Goal: Transaction & Acquisition: Purchase product/service

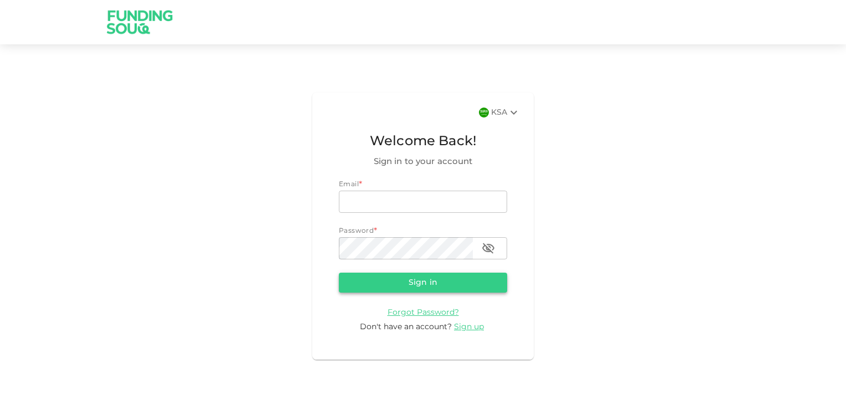
type input "[PERSON_NAME][EMAIL_ADDRESS][DOMAIN_NAME]"
click at [414, 290] on button "Sign in" at bounding box center [423, 282] width 168 height 20
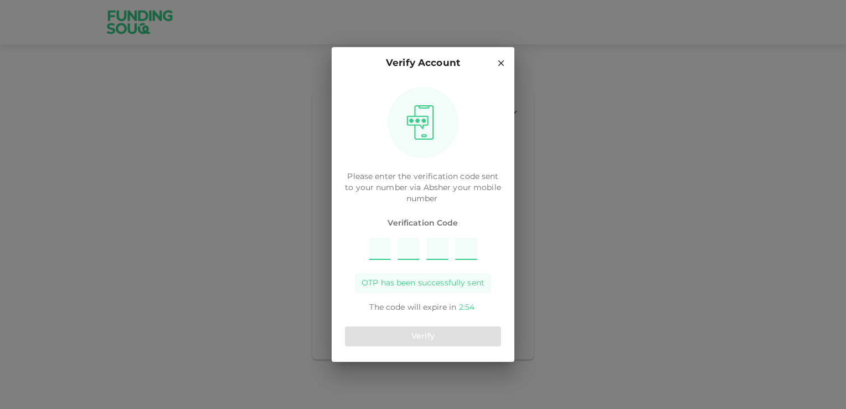
type input "4"
type input "5"
type input "6"
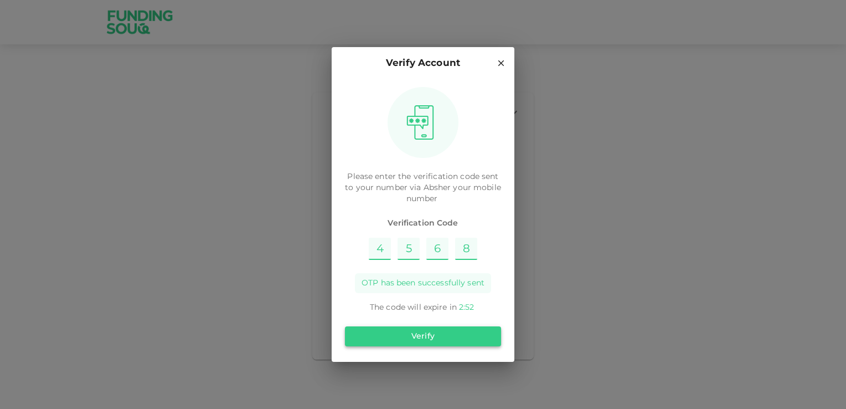
type input "8"
click at [439, 339] on button "Verify" at bounding box center [423, 336] width 156 height 20
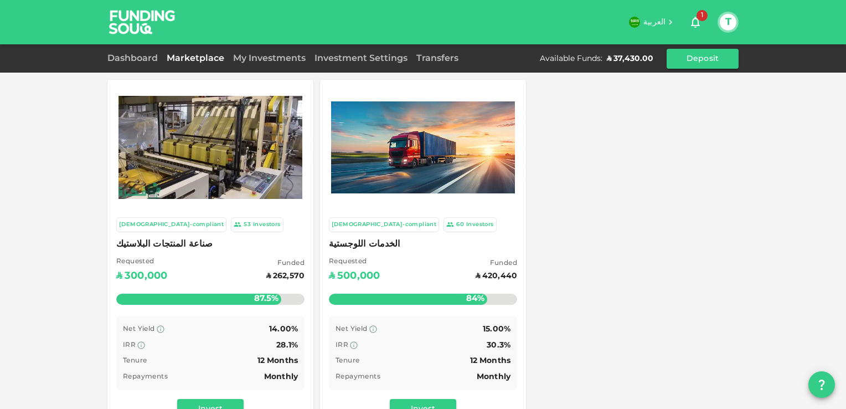
click at [271, 54] on div "My Investments" at bounding box center [269, 58] width 81 height 13
click at [276, 58] on link "My Investments" at bounding box center [269, 58] width 81 height 8
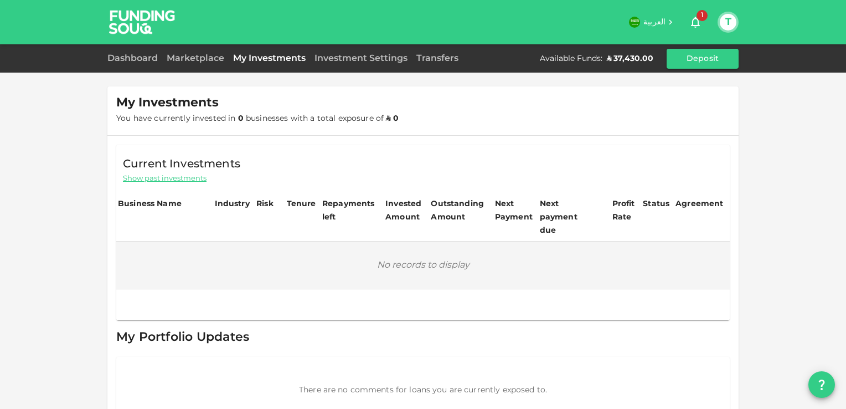
click at [191, 63] on div "Marketplace" at bounding box center [195, 58] width 66 height 13
click at [193, 60] on link "Marketplace" at bounding box center [195, 58] width 66 height 8
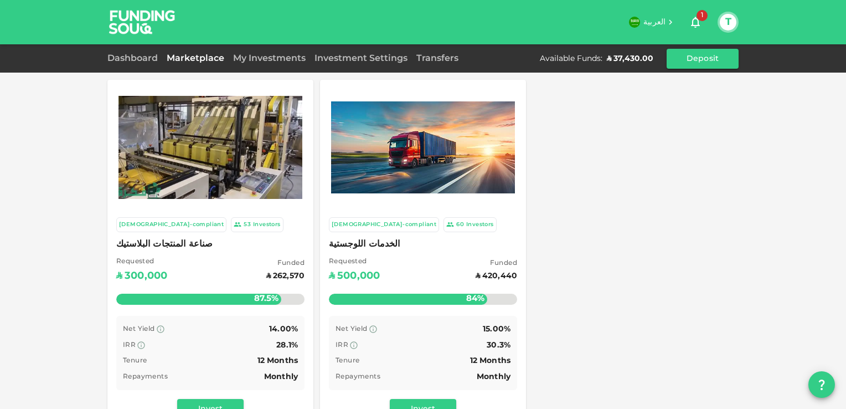
scroll to position [107, 0]
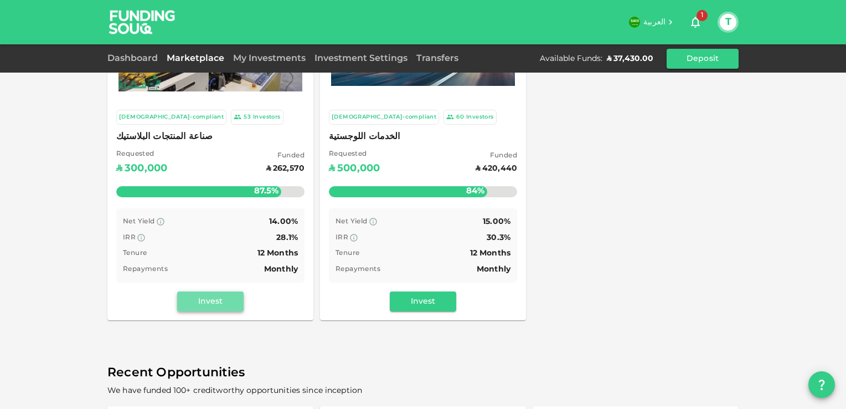
click at [208, 305] on button "Invest" at bounding box center [210, 301] width 66 height 20
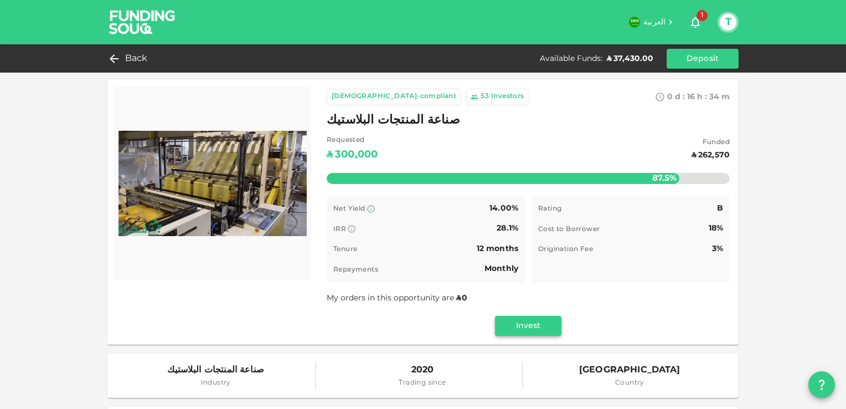
click at [501, 331] on button "Invest" at bounding box center [528, 326] width 66 height 20
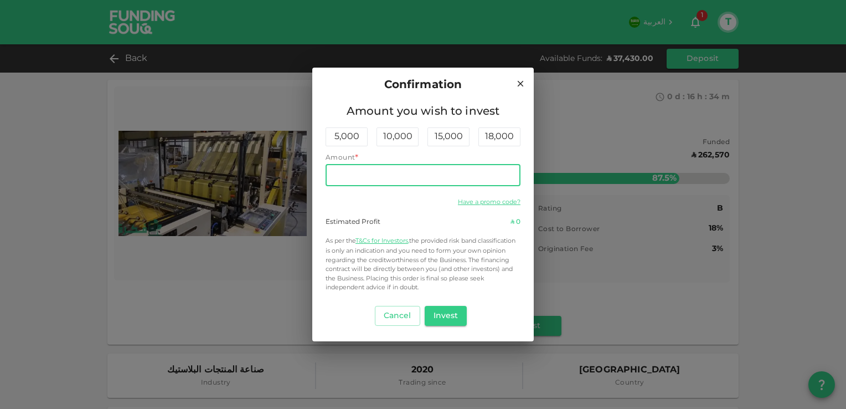
click at [441, 175] on input "Amount" at bounding box center [423, 175] width 195 height 22
click at [509, 142] on div "18,000" at bounding box center [500, 136] width 42 height 19
click at [450, 183] on input "18,000" at bounding box center [423, 175] width 195 height 22
type input "1"
type input "37,430"
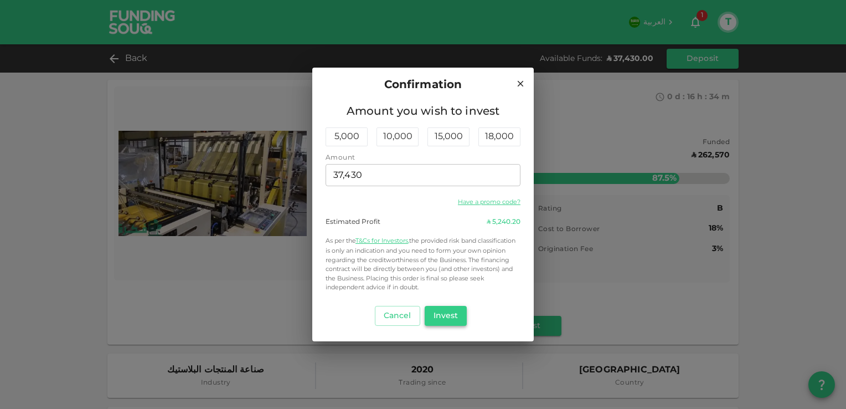
click at [457, 320] on button "Invest" at bounding box center [446, 316] width 43 height 20
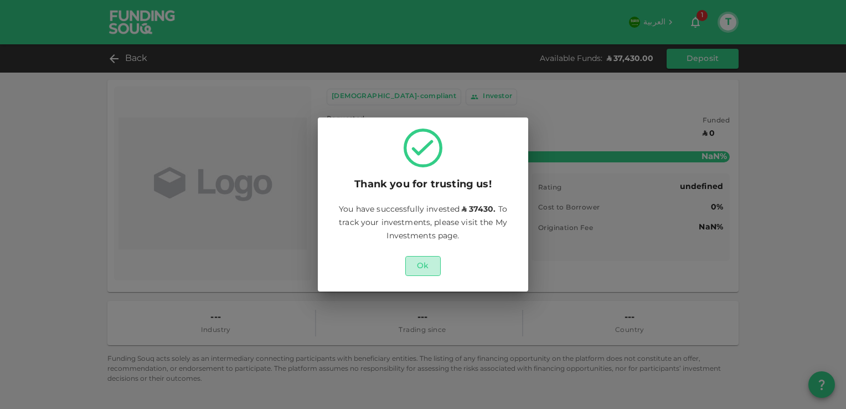
click at [433, 270] on button "Ok" at bounding box center [422, 266] width 35 height 20
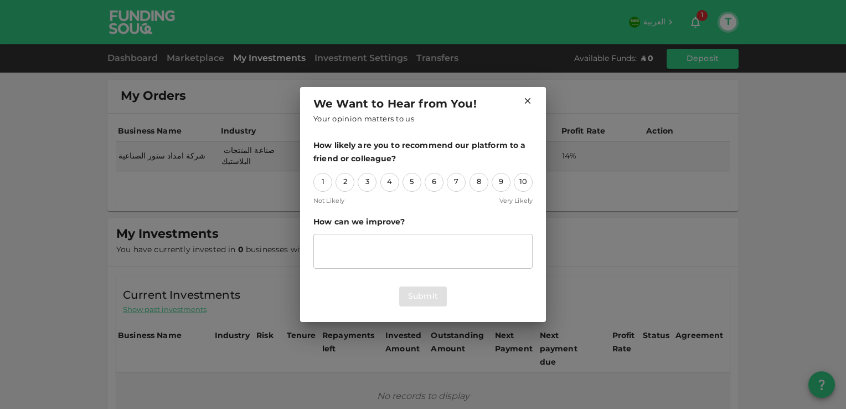
click at [527, 192] on div "How likely are you to recommend our platform to a friend or colleague? 1 2 3 4 …" at bounding box center [422, 205] width 219 height 132
click at [527, 185] on div "10" at bounding box center [523, 182] width 19 height 19
click at [438, 298] on button "Submit" at bounding box center [423, 296] width 48 height 20
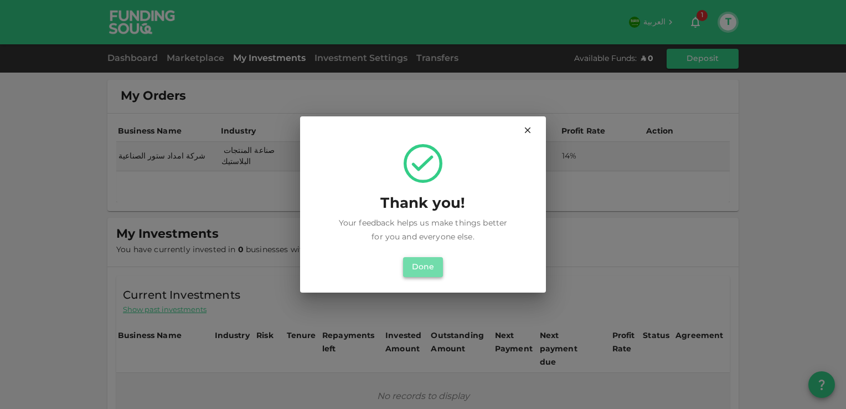
click at [426, 266] on button "Done" at bounding box center [423, 267] width 40 height 20
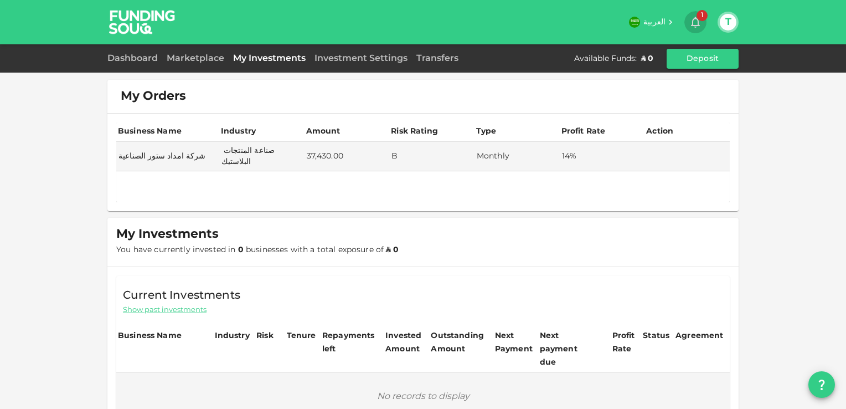
click at [694, 24] on icon "button" at bounding box center [695, 22] width 13 height 13
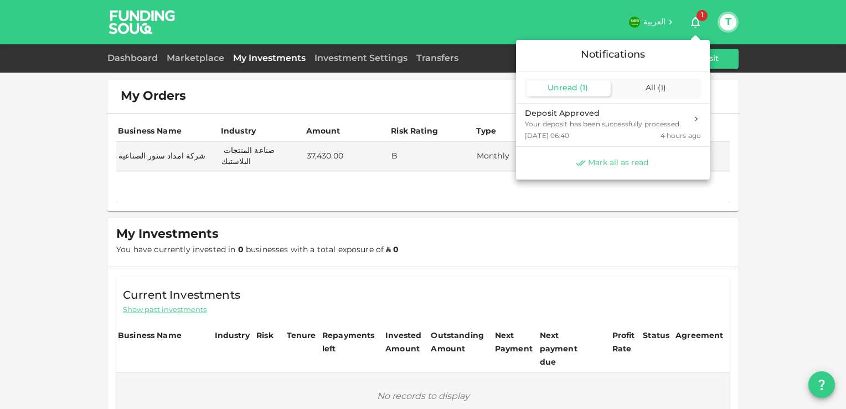
click at [633, 167] on span "Mark all as read" at bounding box center [618, 163] width 60 height 11
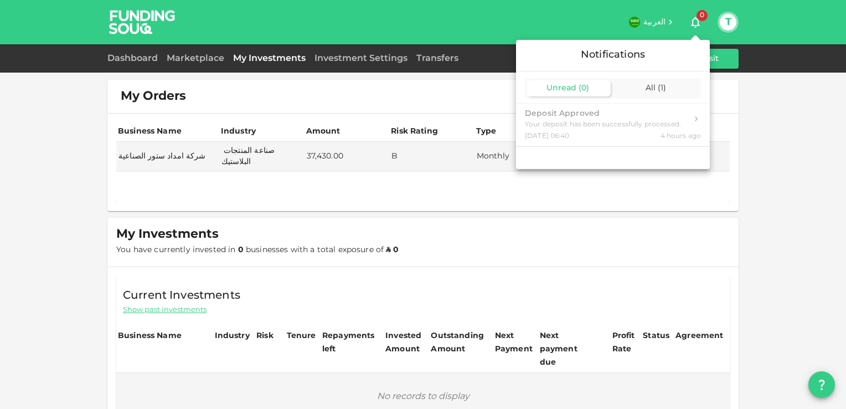
click at [202, 59] on div at bounding box center [423, 204] width 846 height 409
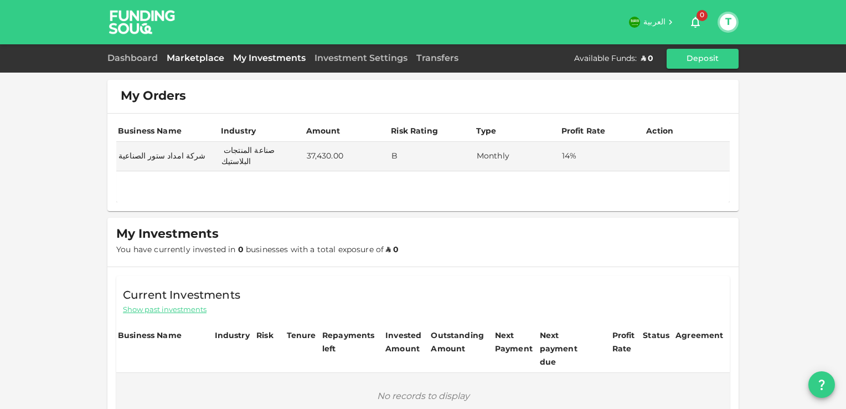
click at [198, 60] on link "Marketplace" at bounding box center [195, 58] width 66 height 8
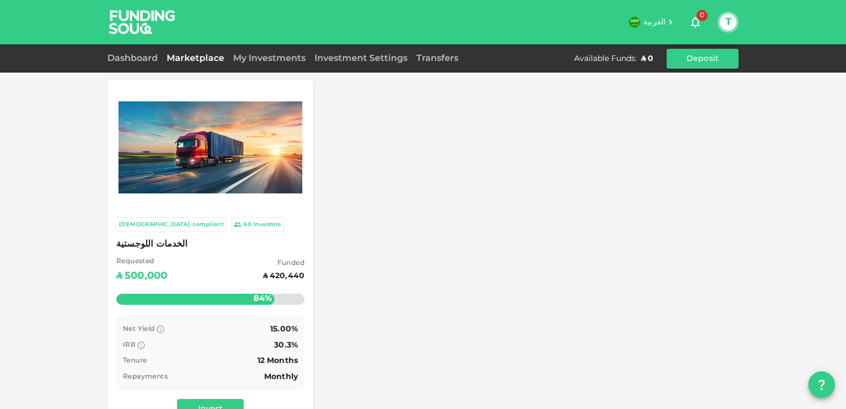
scroll to position [70, 0]
